Goal: Transaction & Acquisition: Purchase product/service

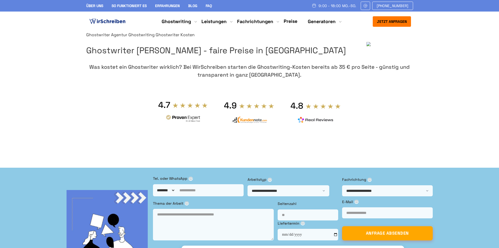
click at [290, 23] on link "Preise" at bounding box center [291, 21] width 14 height 6
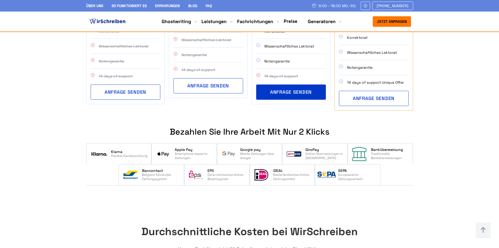
scroll to position [571, 0]
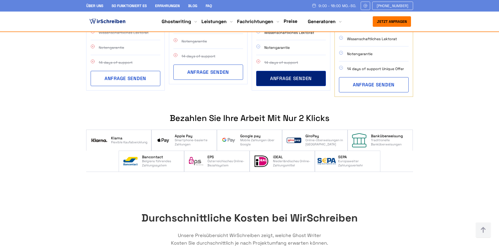
click at [288, 71] on button "ANFRAGE SENDEN" at bounding box center [291, 78] width 70 height 15
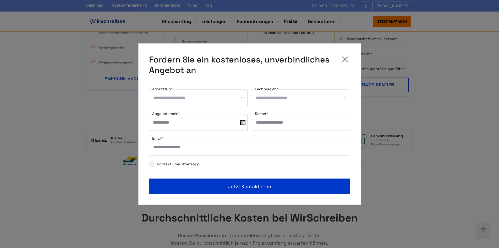
click at [348, 54] on icon at bounding box center [345, 59] width 10 height 10
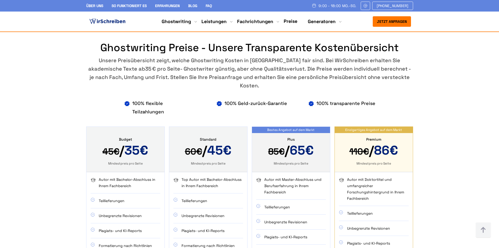
scroll to position [257, 0]
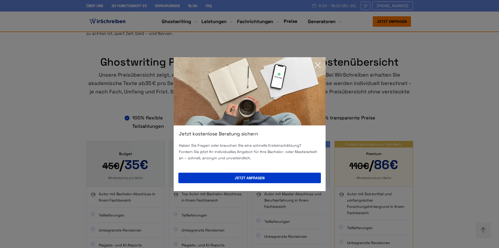
click at [317, 61] on icon at bounding box center [317, 65] width 10 height 10
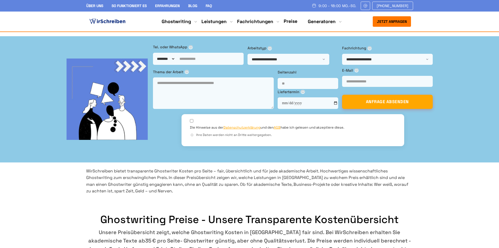
scroll to position [0, 0]
